Goal: Task Accomplishment & Management: Manage account settings

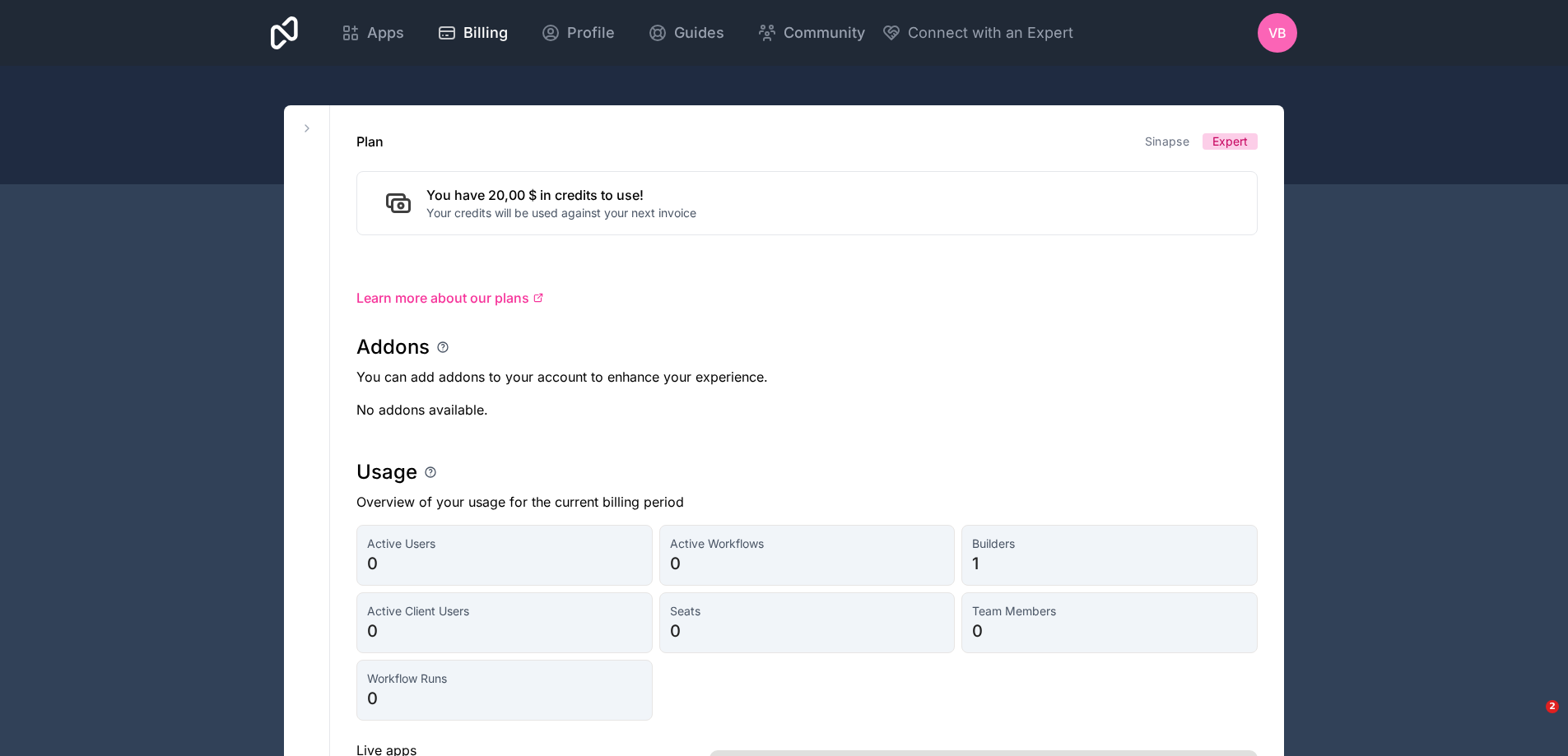
click at [352, 30] on icon at bounding box center [350, 33] width 19 height 19
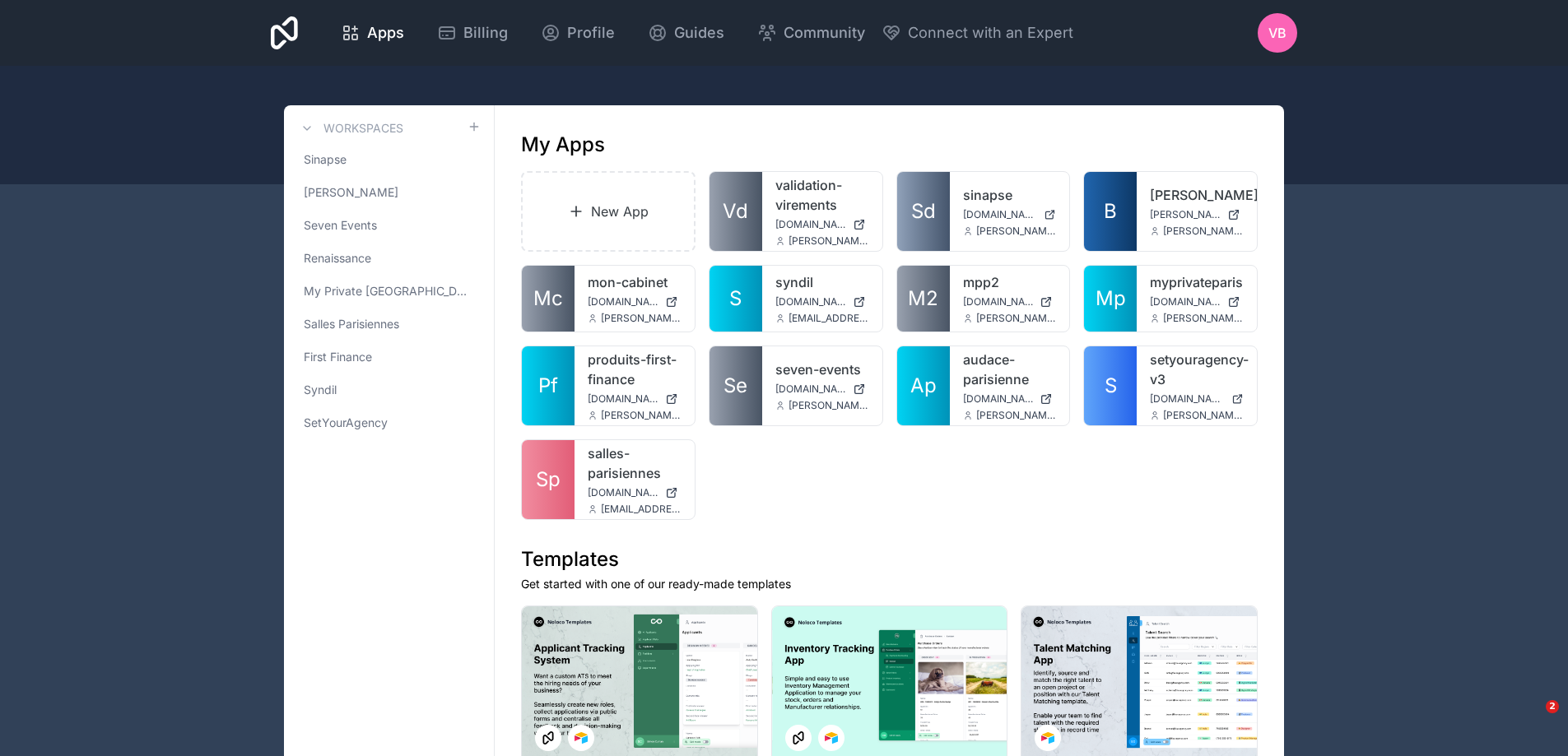
click at [383, 359] on link "First Finance" at bounding box center [388, 357] width 183 height 30
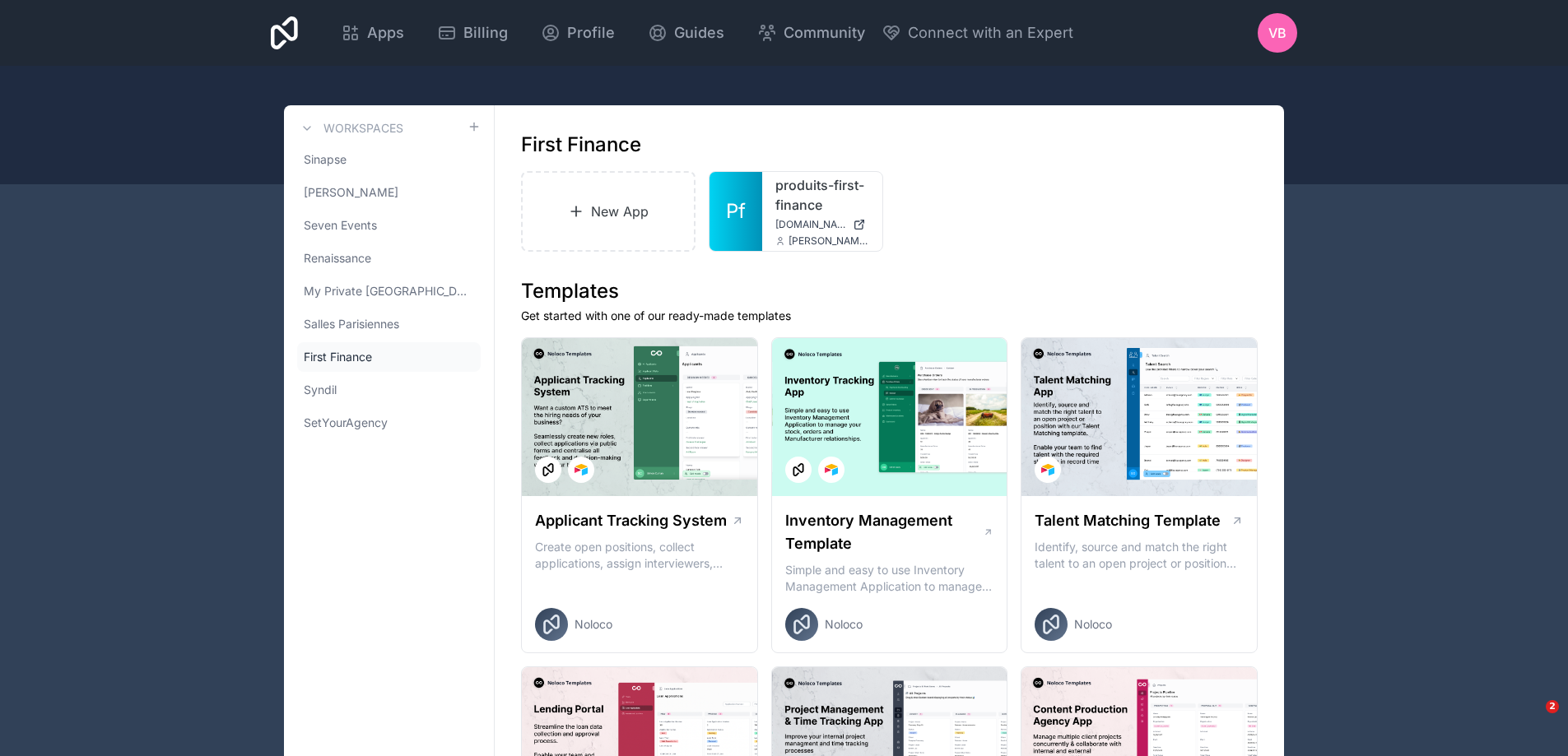
click at [0, 0] on icon at bounding box center [0, 0] width 0 height 0
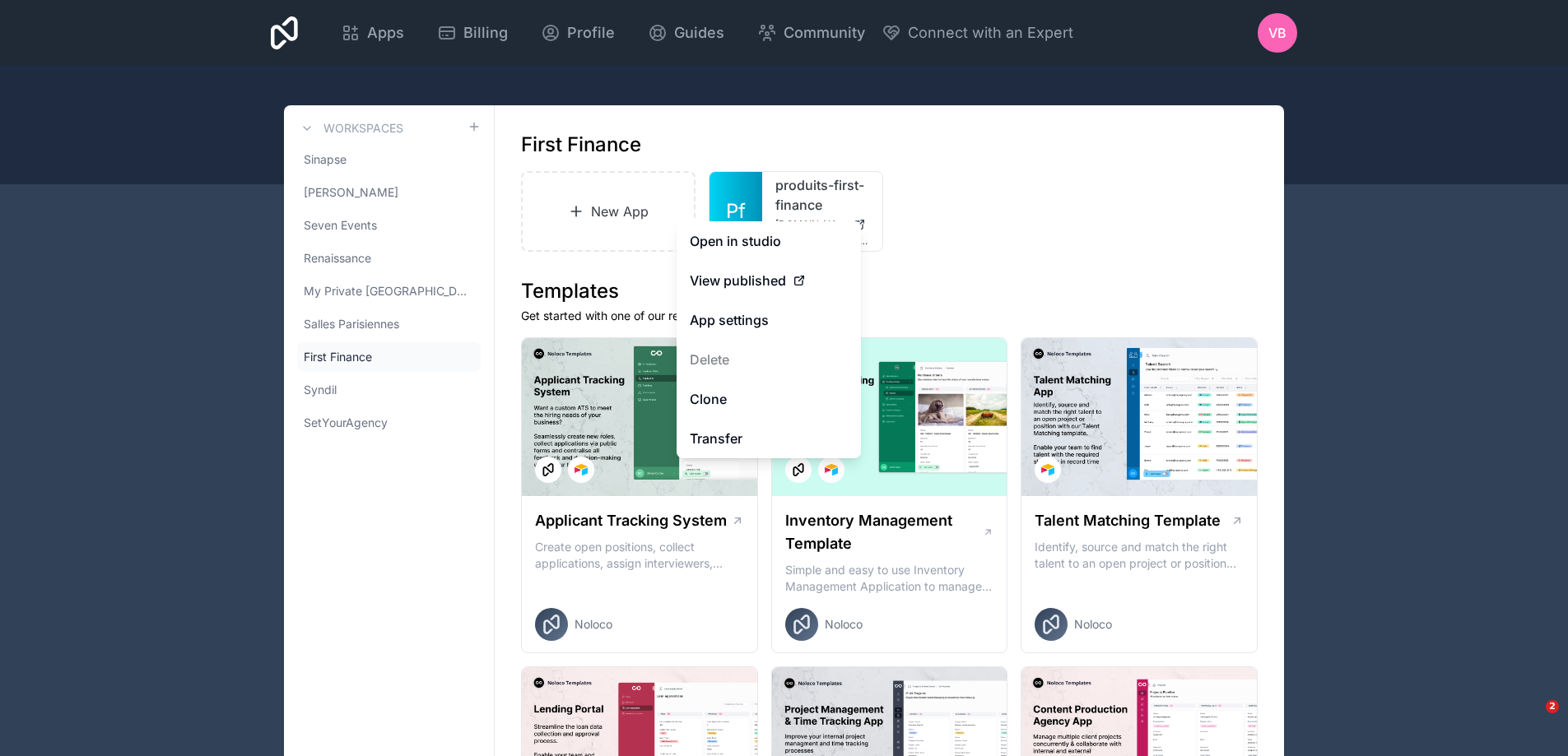
click at [805, 235] on link "Open in studio" at bounding box center [769, 240] width 184 height 40
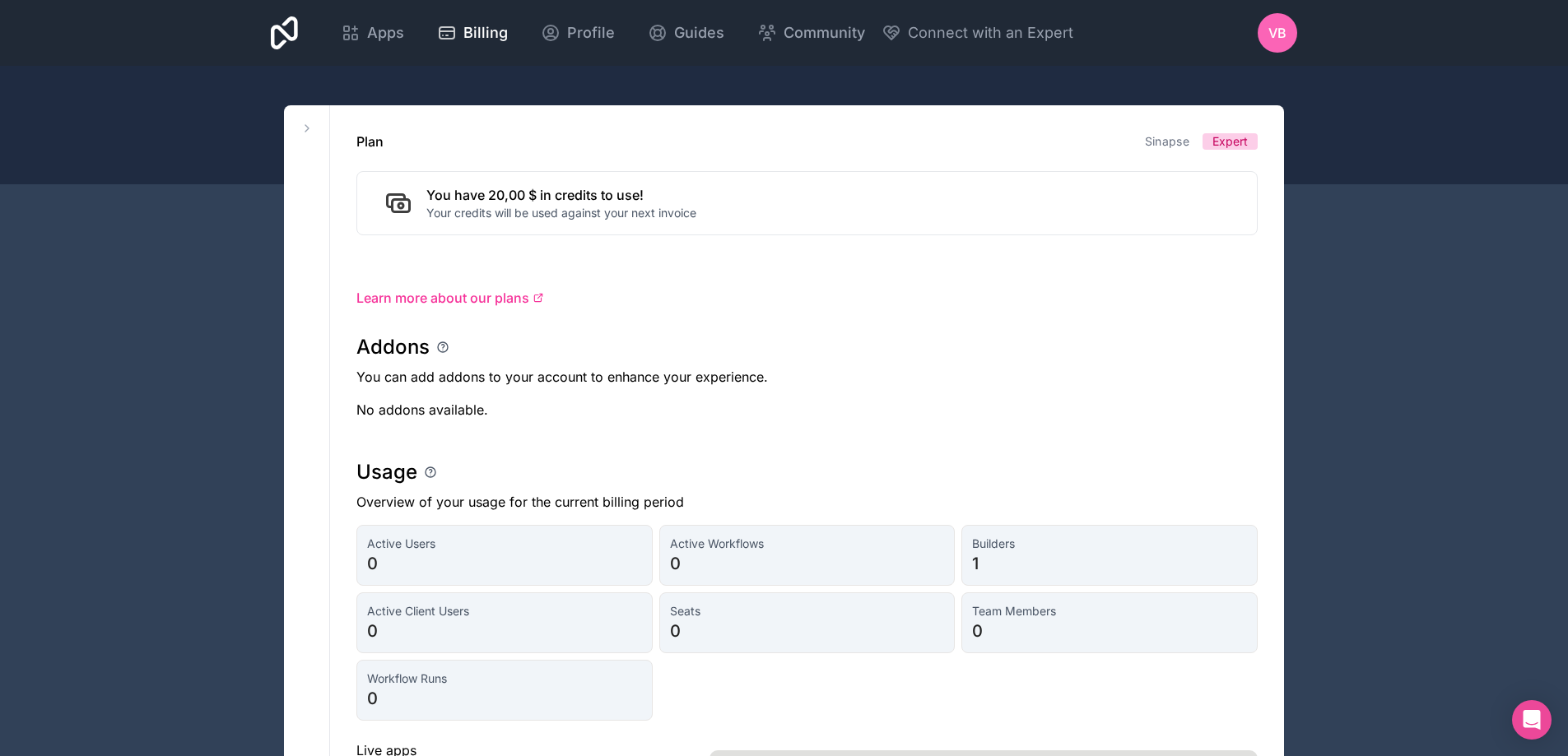
click at [290, 33] on icon at bounding box center [284, 33] width 27 height 40
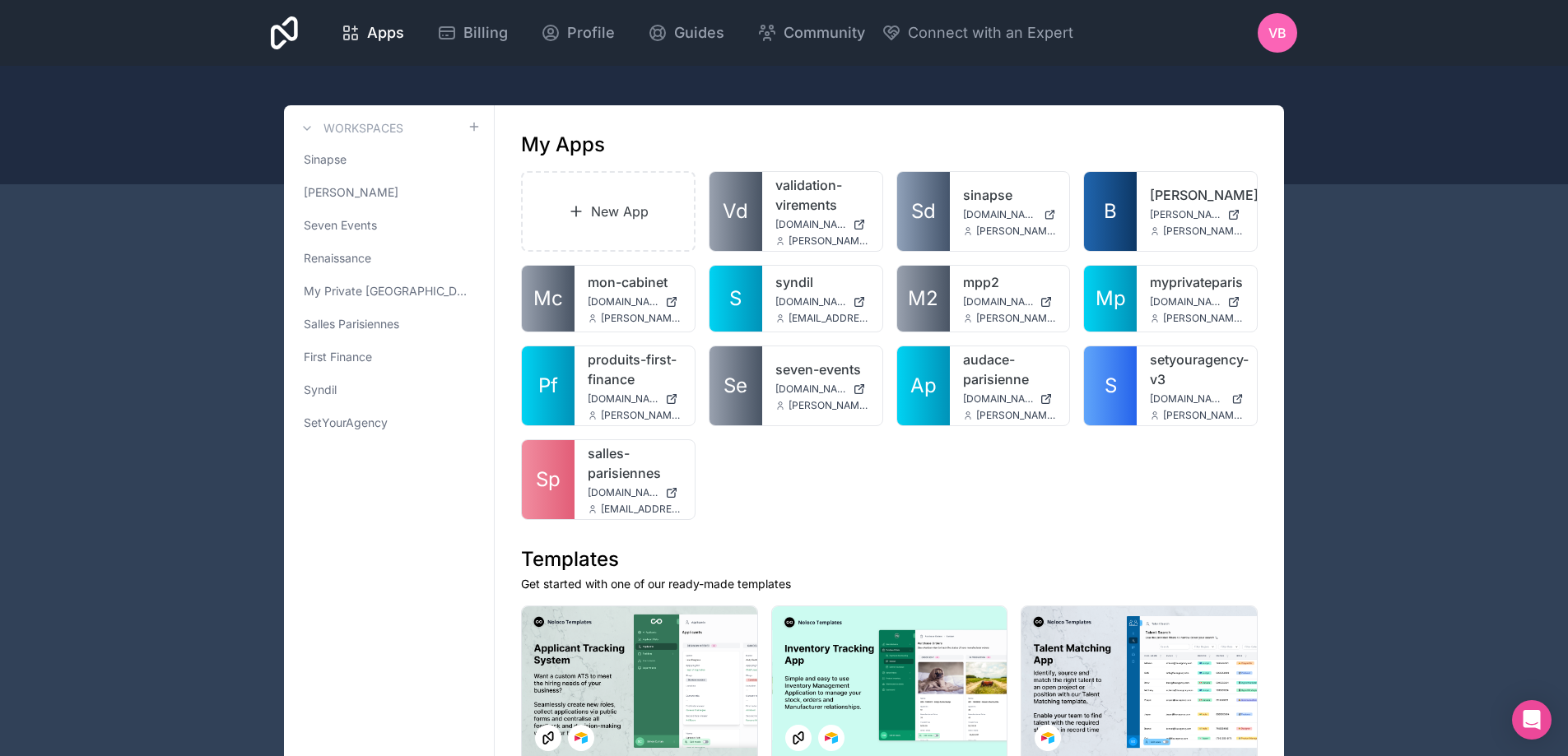
click at [363, 362] on span "First Finance" at bounding box center [337, 357] width 68 height 16
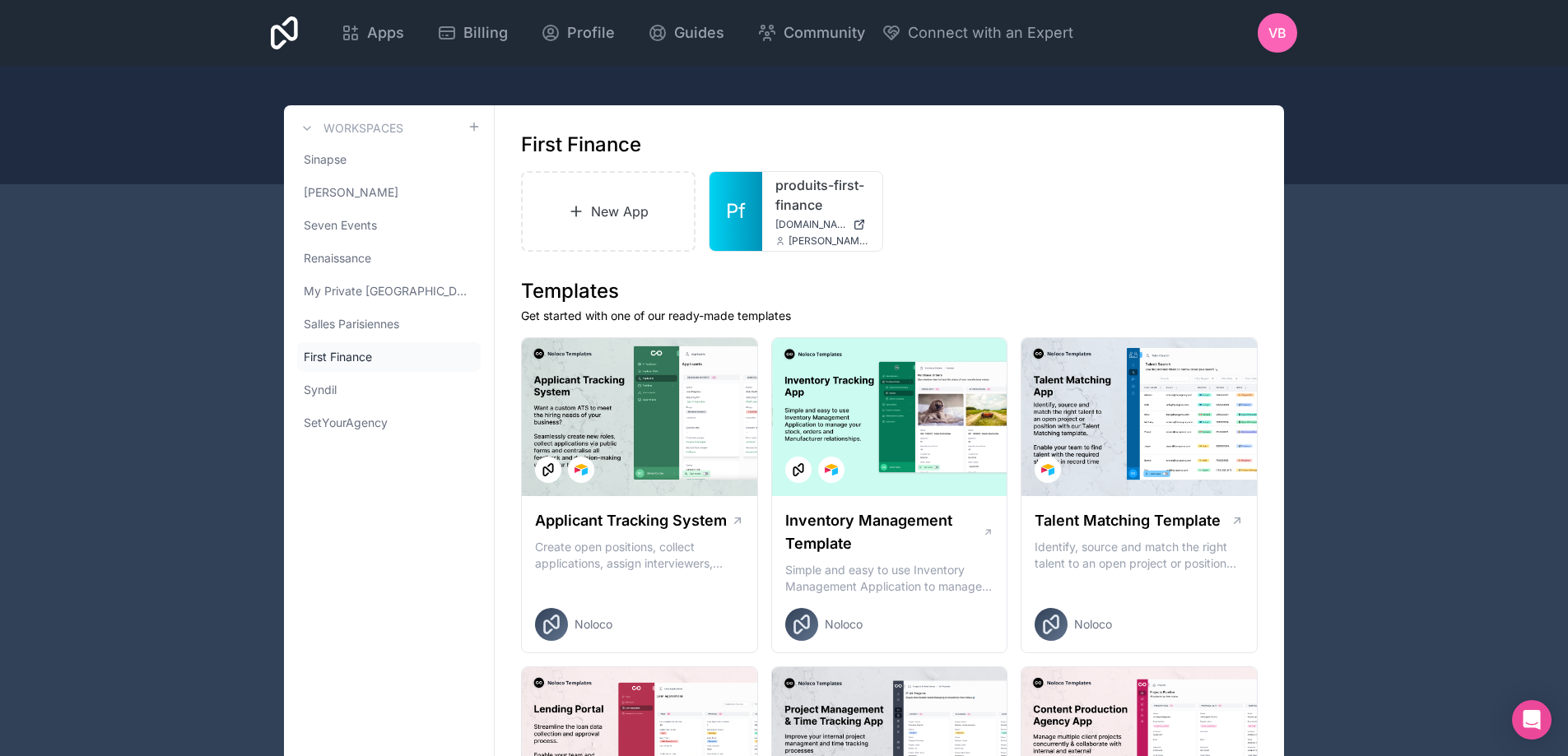
click at [0, 0] on icon at bounding box center [0, 0] width 0 height 0
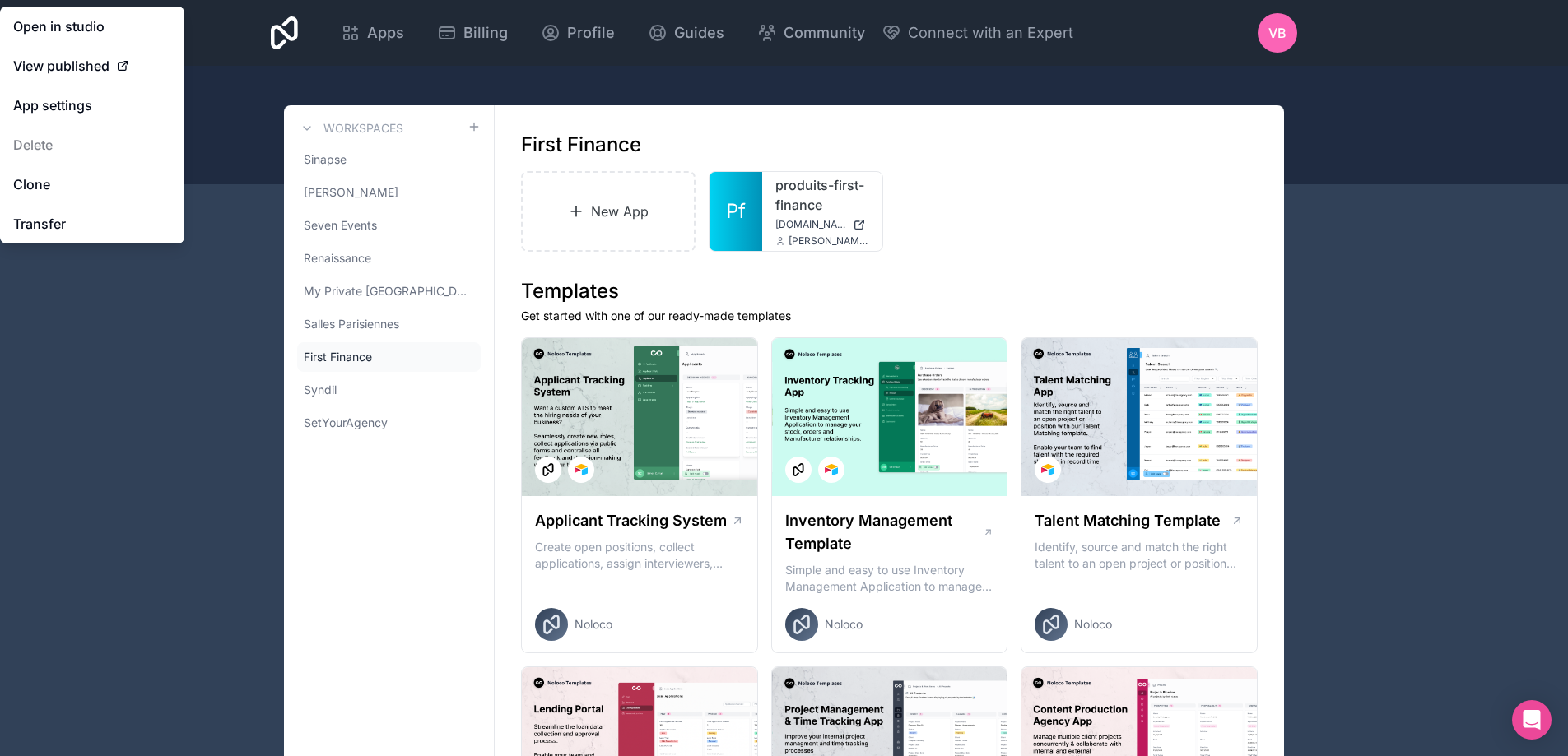
click at [109, 110] on link "App settings" at bounding box center [92, 105] width 184 height 40
